Goal: Task Accomplishment & Management: Use online tool/utility

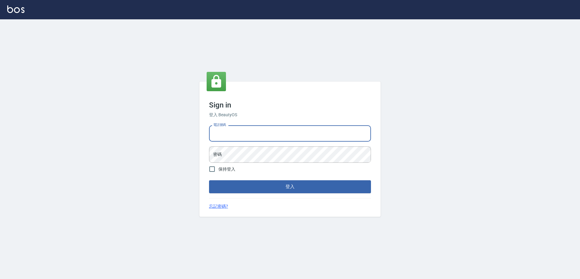
click at [267, 136] on input "電話號碼" at bounding box center [290, 133] width 162 height 16
type input "0423939755"
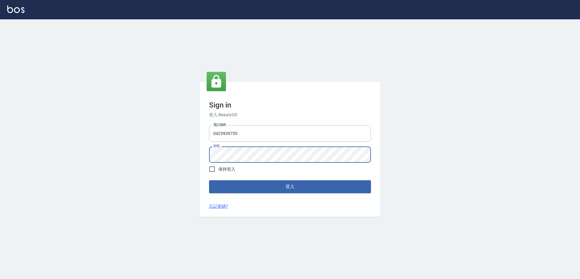
click at [209, 180] on button "登入" at bounding box center [290, 186] width 162 height 13
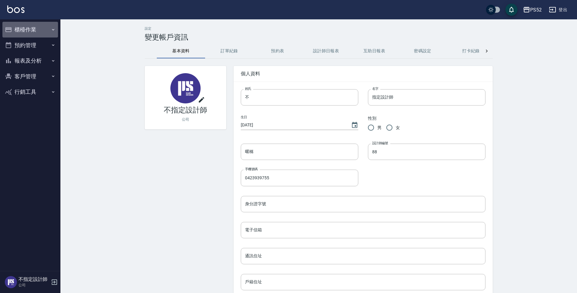
click at [22, 34] on button "櫃檯作業" at bounding box center [30, 30] width 56 height 16
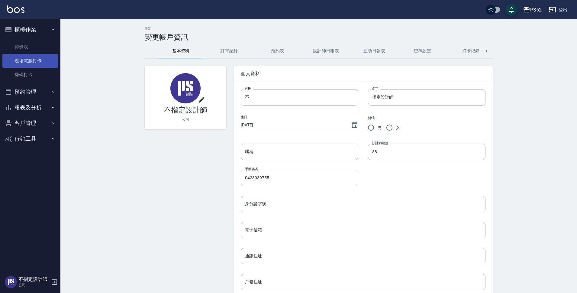
click at [34, 65] on link "現場電腦打卡" at bounding box center [30, 61] width 56 height 14
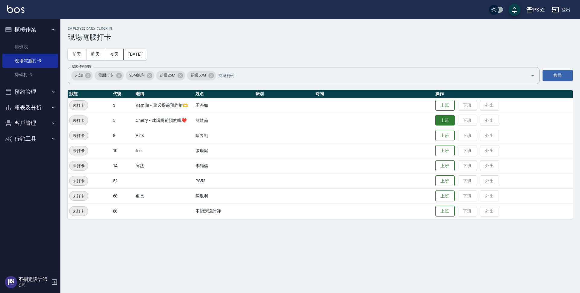
click at [440, 120] on button "上班" at bounding box center [445, 120] width 19 height 11
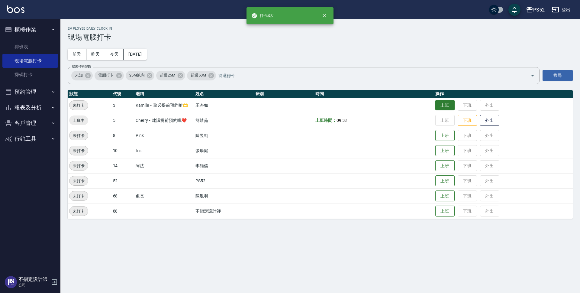
click at [448, 106] on button "上班" at bounding box center [445, 105] width 19 height 11
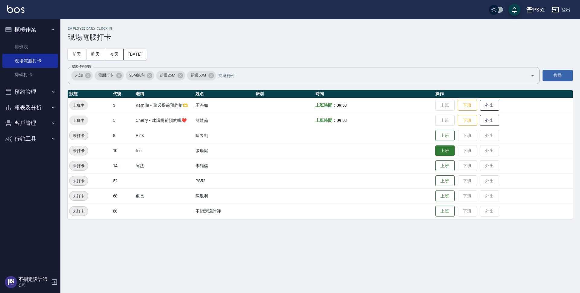
click at [449, 155] on button "上班" at bounding box center [445, 150] width 19 height 11
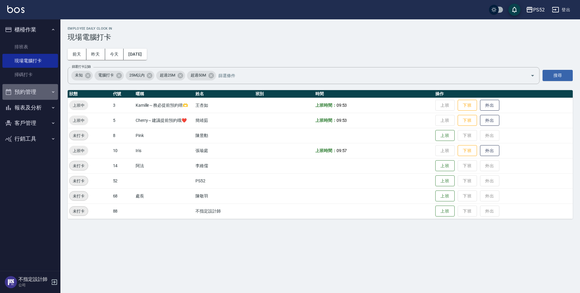
click at [36, 91] on button "預約管理" at bounding box center [30, 92] width 56 height 16
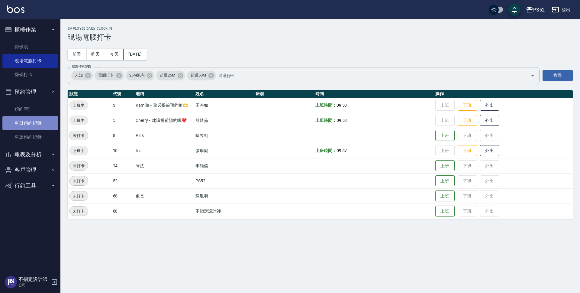
click at [40, 126] on link "單日預約紀錄" at bounding box center [30, 123] width 56 height 14
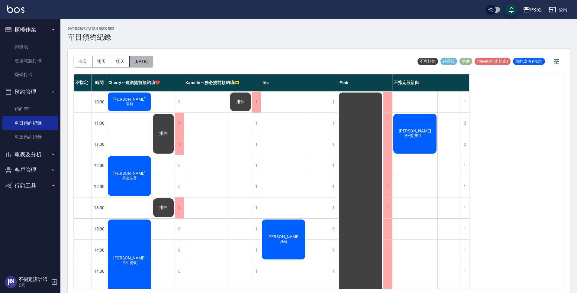
click at [148, 61] on button "[DATE]" at bounding box center [141, 61] width 23 height 11
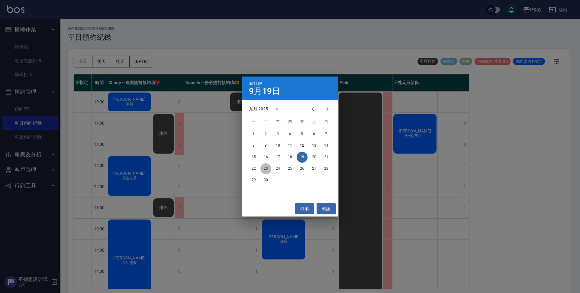
click at [266, 169] on button "23" at bounding box center [266, 168] width 11 height 11
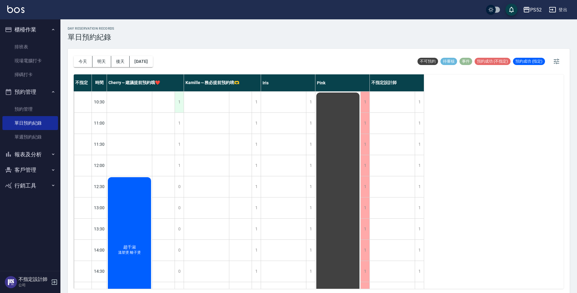
click at [182, 105] on div "1" at bounding box center [179, 102] width 9 height 21
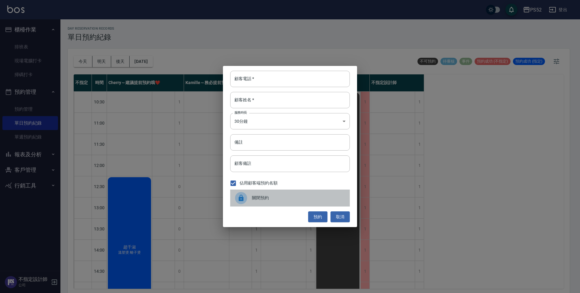
click at [259, 202] on div "關閉預約" at bounding box center [290, 197] width 120 height 17
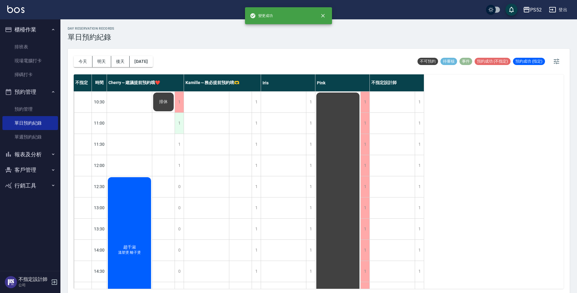
click at [179, 127] on div "1" at bounding box center [179, 123] width 9 height 21
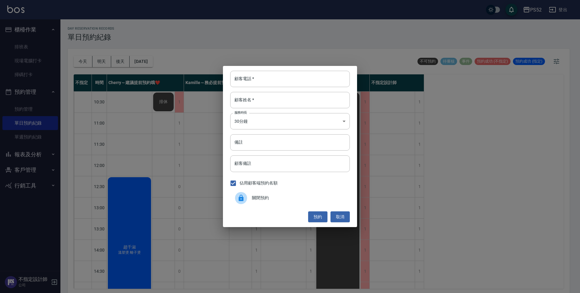
click at [297, 202] on div "關閉預約" at bounding box center [290, 197] width 120 height 17
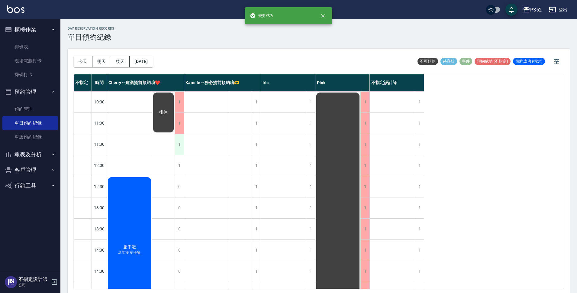
click at [179, 148] on div "1" at bounding box center [179, 144] width 9 height 21
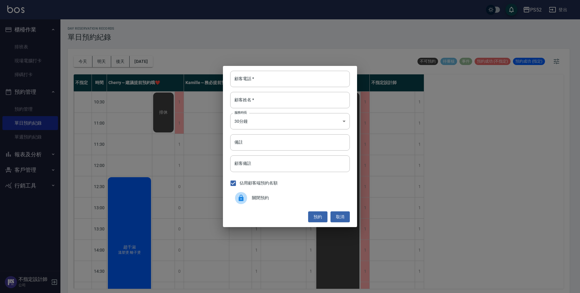
click at [254, 199] on span "關閉預約" at bounding box center [298, 198] width 93 height 6
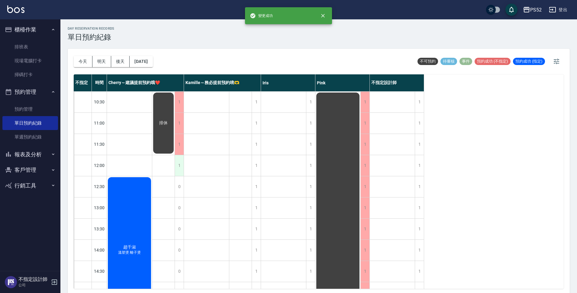
click at [182, 158] on div "1" at bounding box center [179, 165] width 9 height 21
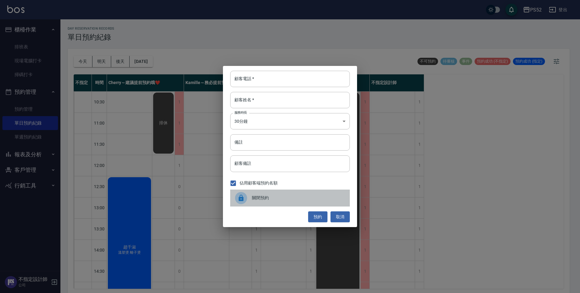
click at [281, 195] on span "關閉預約" at bounding box center [298, 198] width 93 height 6
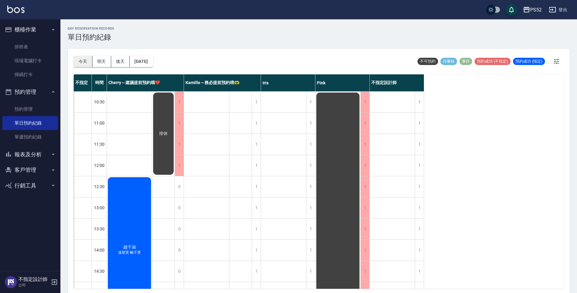
click at [82, 64] on button "今天" at bounding box center [83, 61] width 19 height 11
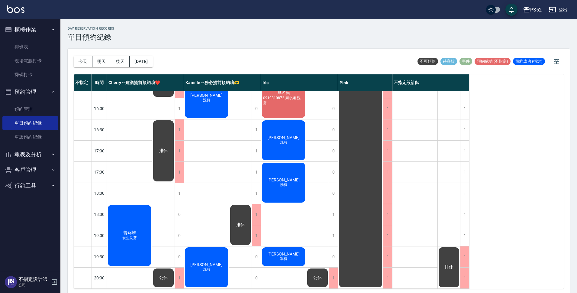
scroll to position [231, 0]
